Goal: Book appointment/travel/reservation

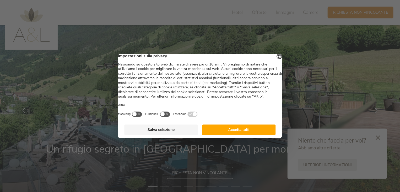
click at [240, 135] on button "Accetta tutti" at bounding box center [239, 129] width 74 height 10
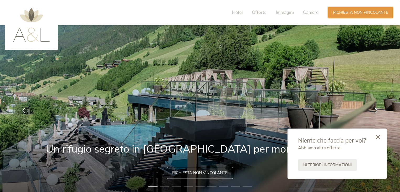
click at [379, 137] on icon at bounding box center [378, 136] width 5 height 5
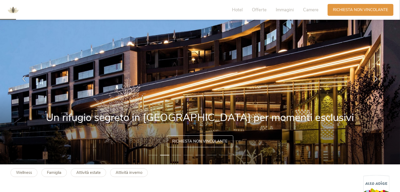
scroll to position [26, 0]
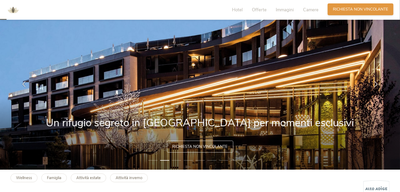
click at [351, 10] on span "Richiesta non vincolante" at bounding box center [360, 10] width 55 height 6
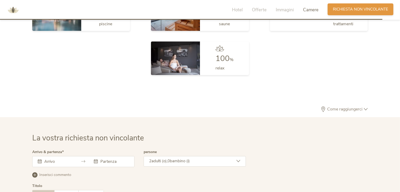
scroll to position [1558, 0]
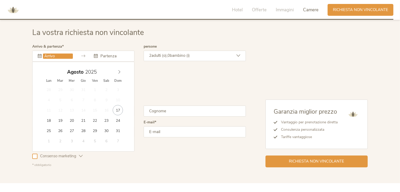
click at [54, 54] on input "text" at bounding box center [58, 55] width 30 height 5
type input "[DATE]"
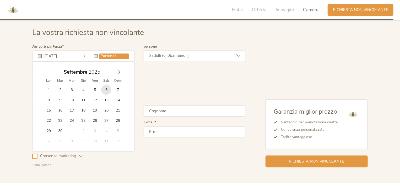
type input "[DATE]"
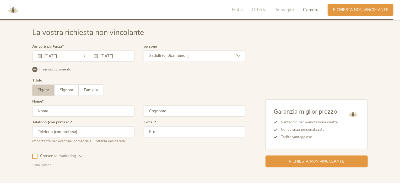
click at [198, 55] on div "2 adulti (o), 0 bambino (i)" at bounding box center [195, 55] width 102 height 10
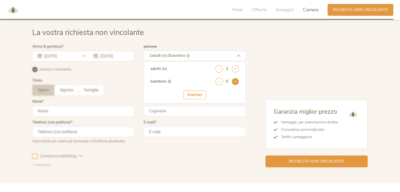
click at [234, 80] on icon at bounding box center [235, 81] width 7 height 7
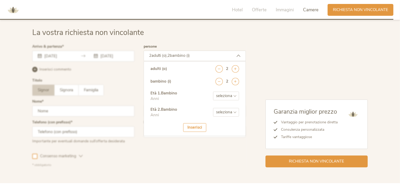
click at [235, 95] on select "seleziona 0 1 2 3 4 5 6 7 8 9 10 11 12 13 14 15 16 17" at bounding box center [226, 95] width 26 height 9
select select "10"
click at [213, 91] on select "seleziona 0 1 2 3 4 5 6 7 8 9 10 11 12 13 14 15 16 17" at bounding box center [226, 95] width 26 height 9
click at [229, 112] on select "seleziona 0 1 2 3 4 5 6 7 8 9 10 11 12 13 14 15 16 17" at bounding box center [226, 112] width 26 height 9
select select "7"
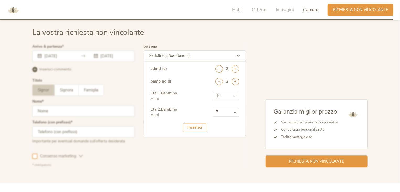
click at [213, 108] on select "seleziona 0 1 2 3 4 5 6 7 8 9 10 11 12 13 14 15 16 17" at bounding box center [226, 112] width 26 height 9
click at [201, 126] on div "Inserisci" at bounding box center [194, 127] width 23 height 9
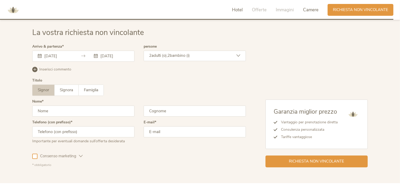
click at [236, 10] on span "Hotel" at bounding box center [237, 10] width 11 height 6
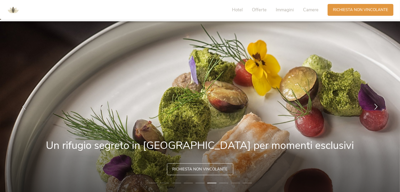
scroll to position [0, 0]
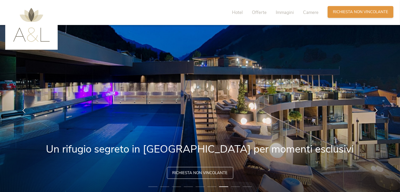
click at [360, 13] on span "Richiesta non vincolante" at bounding box center [360, 12] width 55 height 6
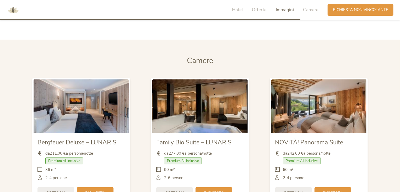
scroll to position [1059, 0]
